Goal: Book appointment/travel/reservation

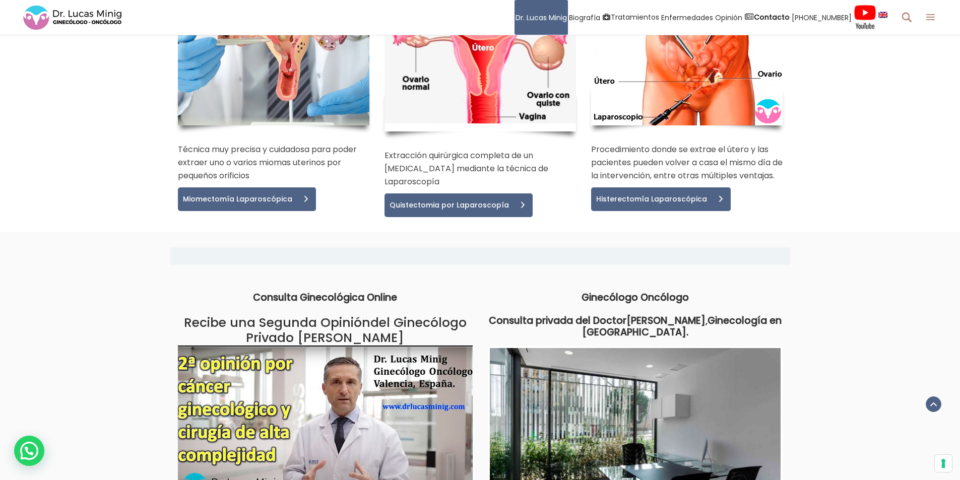
scroll to position [1966, 0]
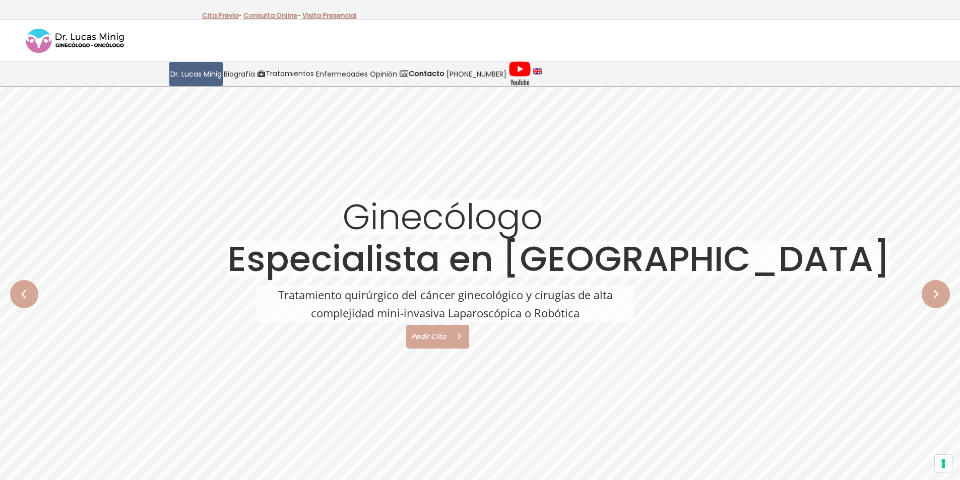
click at [427, 334] on span "Pedir Cita" at bounding box center [426, 336] width 41 height 7
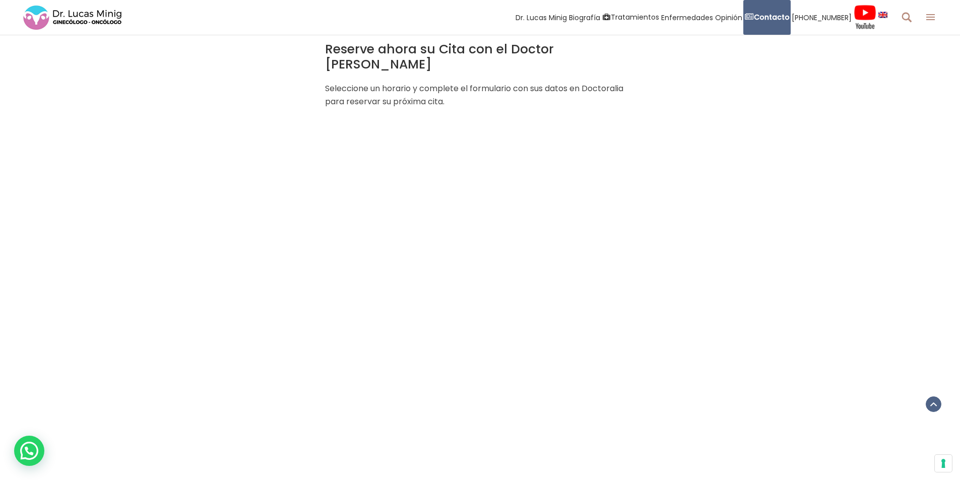
scroll to position [1563, 0]
